Goal: Information Seeking & Learning: Find specific fact

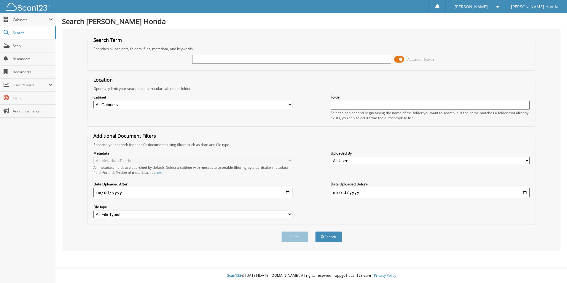
click at [395, 61] on span at bounding box center [399, 59] width 10 height 9
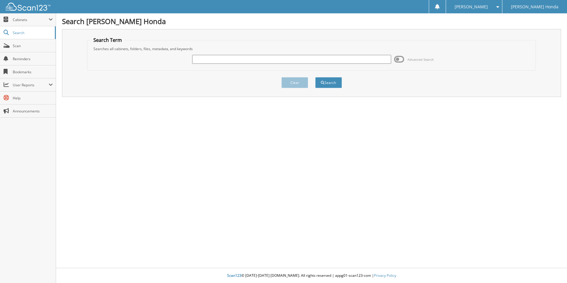
click at [257, 56] on input "text" at bounding box center [291, 59] width 199 height 9
type input "233162"
click at [327, 84] on button "Search" at bounding box center [328, 82] width 27 height 11
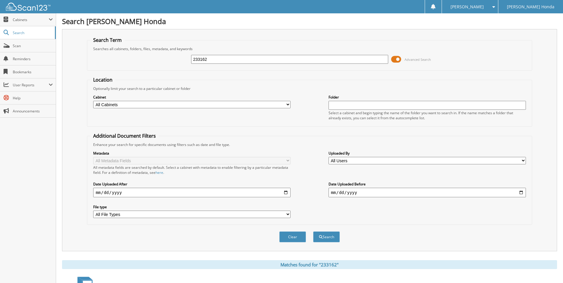
click at [390, 61] on div "233162 Advanced Search" at bounding box center [309, 59] width 438 height 16
click at [394, 59] on span at bounding box center [396, 59] width 10 height 9
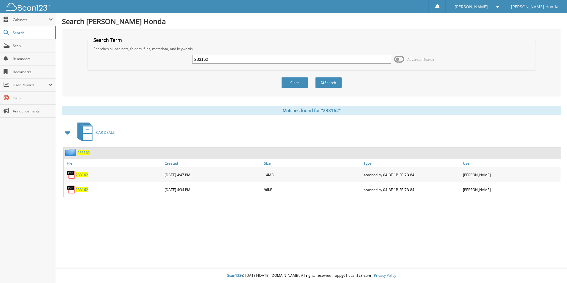
click at [87, 174] on span "233162" at bounding box center [82, 174] width 12 height 5
